Goal: Information Seeking & Learning: Learn about a topic

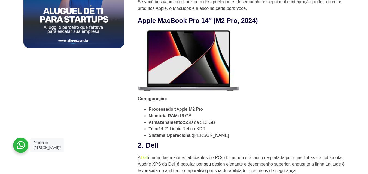
scroll to position [408, 0]
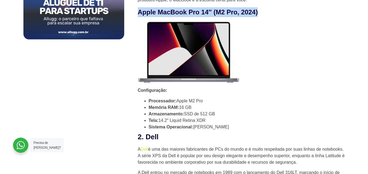
drag, startPoint x: 139, startPoint y: 11, endPoint x: 299, endPoint y: 16, distance: 160.1
click at [298, 13] on h3 "Apple MacBook Pro 14″ (M2 Pro, 2024)" at bounding box center [241, 12] width 207 height 10
copy strong "Apple MacBook Pro 14″ (M2 Pro, 2024)"
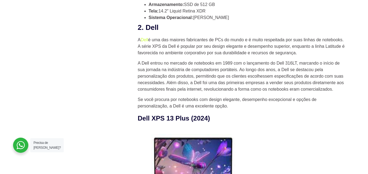
scroll to position [517, 0]
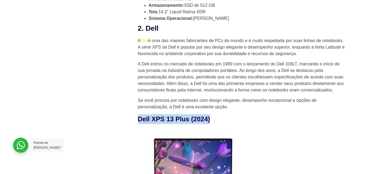
drag, startPoint x: 139, startPoint y: 121, endPoint x: 229, endPoint y: 121, distance: 89.5
click at [229, 121] on h3 "Dell XPS 13 Plus (2024)" at bounding box center [241, 120] width 207 height 10
copy strong "Dell XPS 13 Plus (2024)"
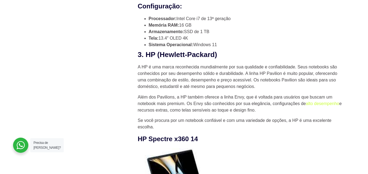
scroll to position [735, 0]
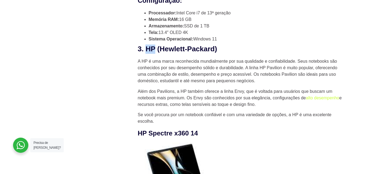
drag, startPoint x: 147, startPoint y: 50, endPoint x: 155, endPoint y: 50, distance: 8.7
click at [155, 50] on h2 "3. HP (Hewlett-Packard)" at bounding box center [241, 49] width 207 height 9
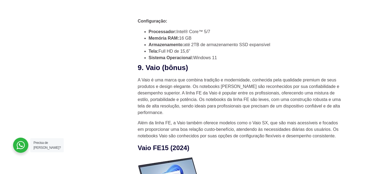
scroll to position [2176, 0]
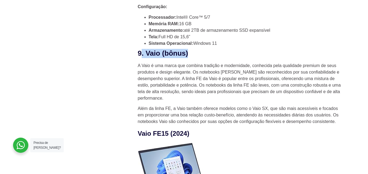
drag, startPoint x: 141, startPoint y: 54, endPoint x: 191, endPoint y: 55, distance: 49.8
click at [191, 55] on h2 "9. Vaio (bônus)" at bounding box center [241, 53] width 207 height 9
click at [215, 57] on h2 "9. Vaio (bônus)" at bounding box center [241, 53] width 207 height 9
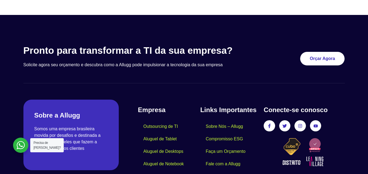
scroll to position [2693, 0]
